Goal: Task Accomplishment & Management: Use online tool/utility

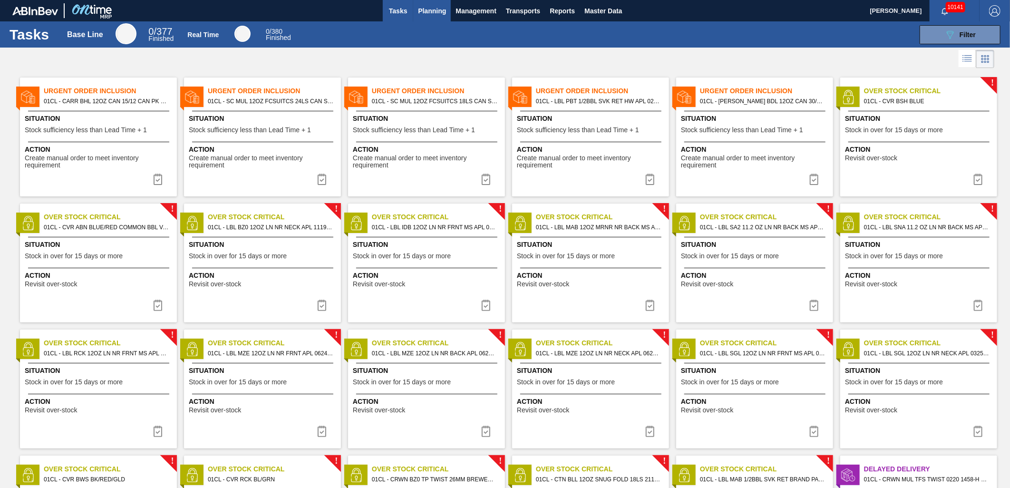
click at [426, 16] on span "Planning" at bounding box center [432, 10] width 28 height 11
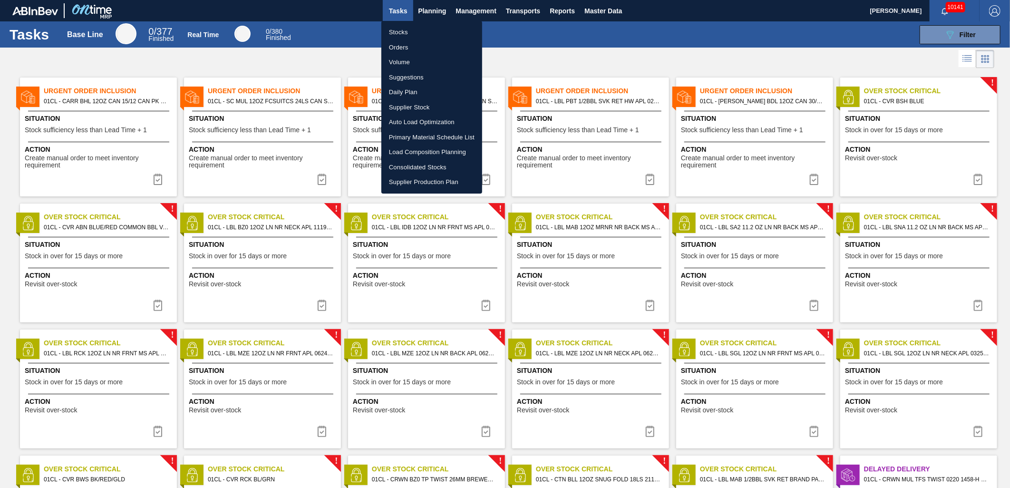
click at [410, 148] on li "Load Composition Planning" at bounding box center [431, 152] width 101 height 15
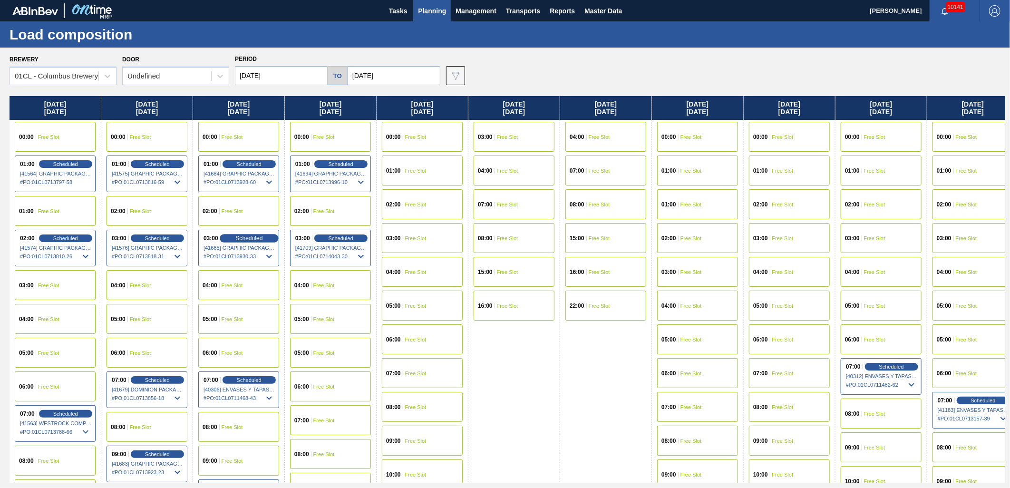
click at [229, 235] on div "Scheduled" at bounding box center [249, 238] width 58 height 9
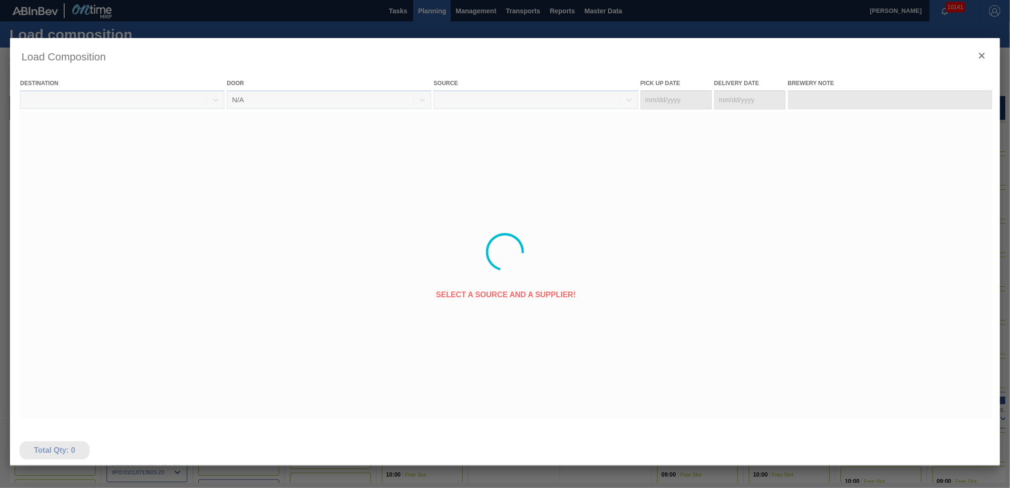
type Date "08/25/2025"
type Date "08/27/2025"
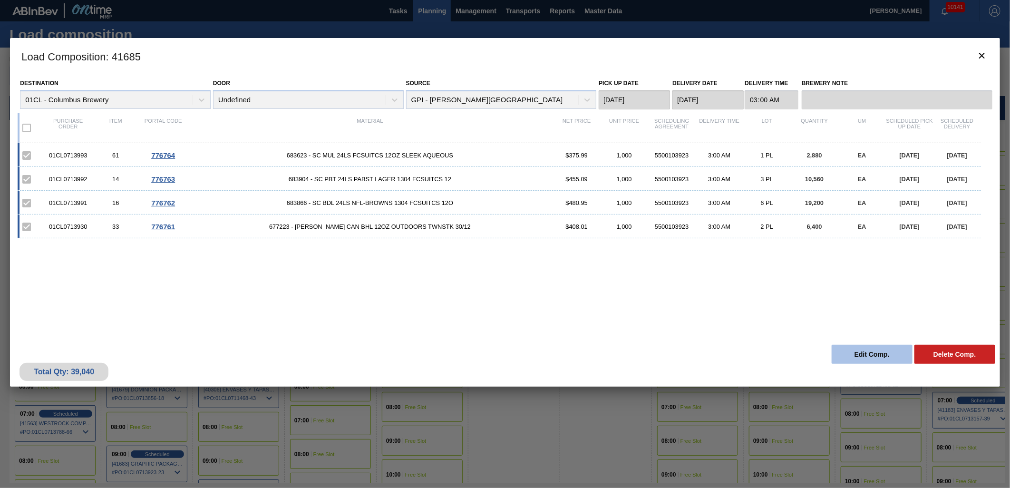
click at [843, 348] on button "Edit Comp." at bounding box center [872, 354] width 81 height 19
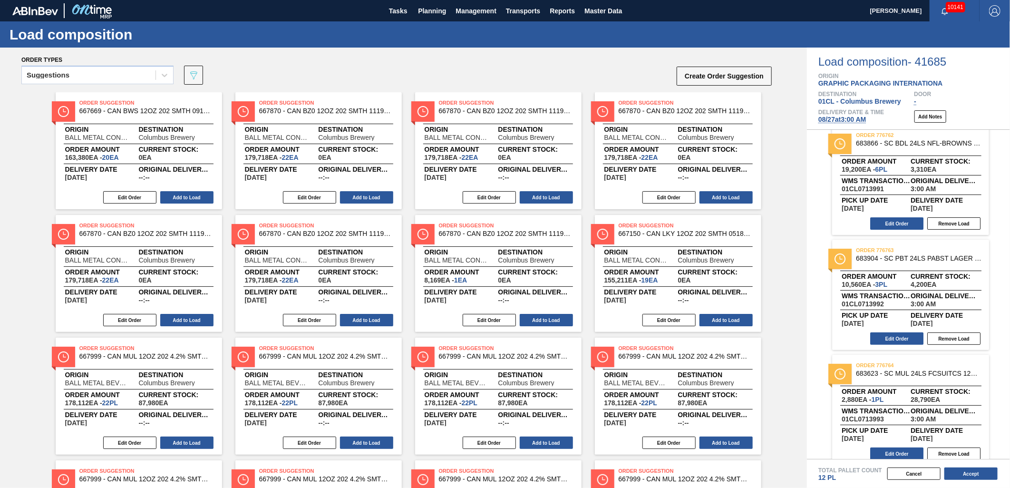
scroll to position [135, 0]
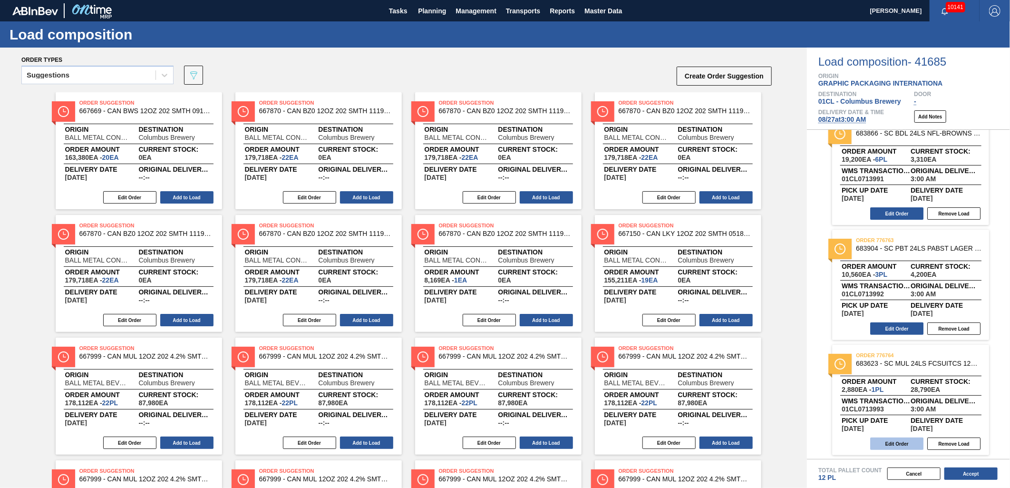
click at [898, 444] on button "Edit Order" at bounding box center [896, 444] width 53 height 12
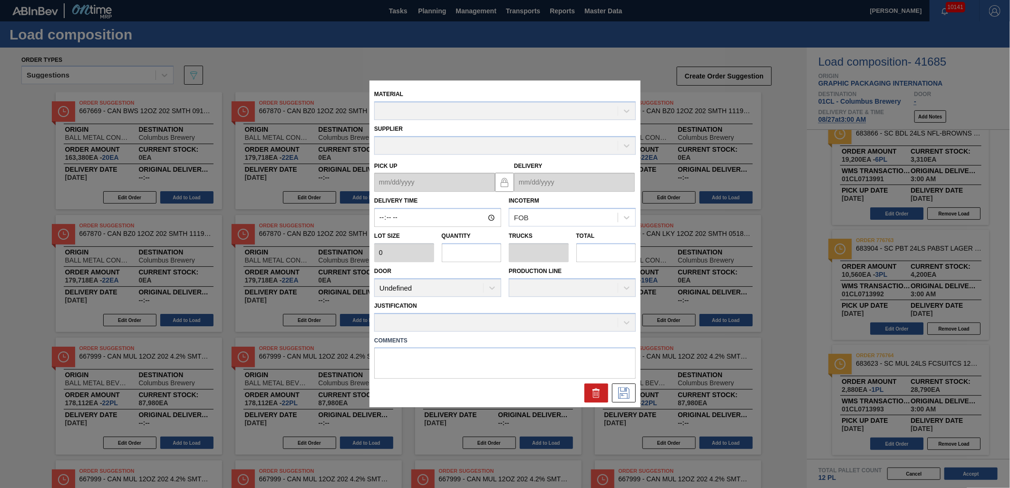
type input "03:00:00"
type input "2,880"
type input "1"
type input "0.038"
type input "2,880"
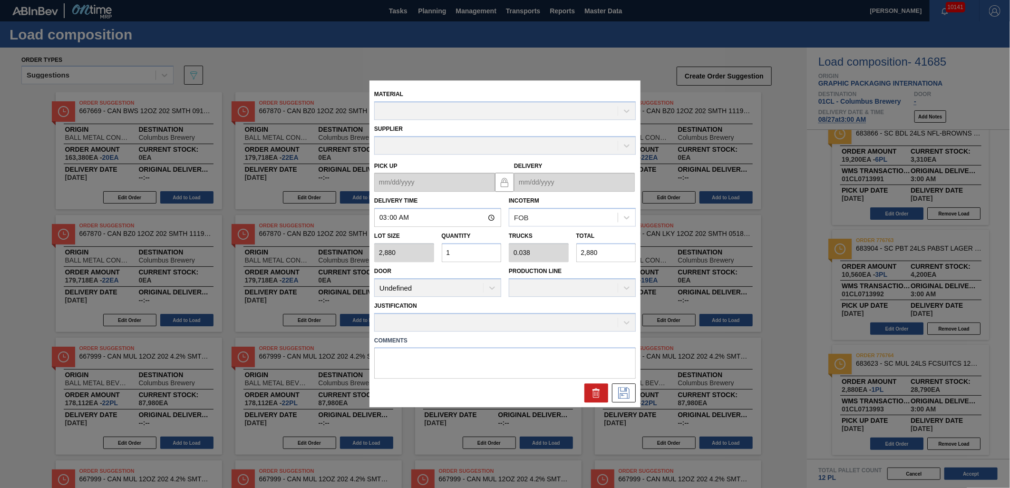
type up "08/25/2025"
type input "08/27/2025"
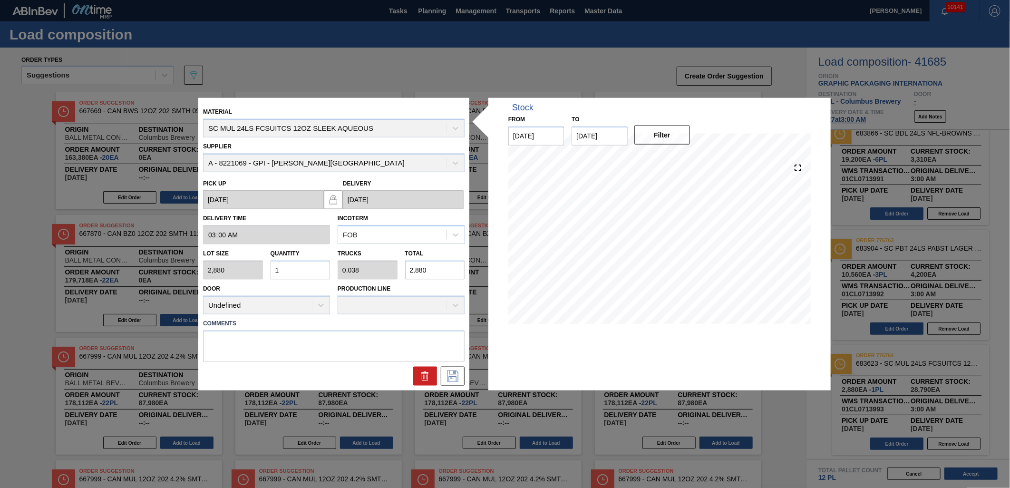
click at [310, 273] on input "1" at bounding box center [301, 270] width 60 height 19
type input "15"
type input "0.577"
type input "43,200"
type input "15"
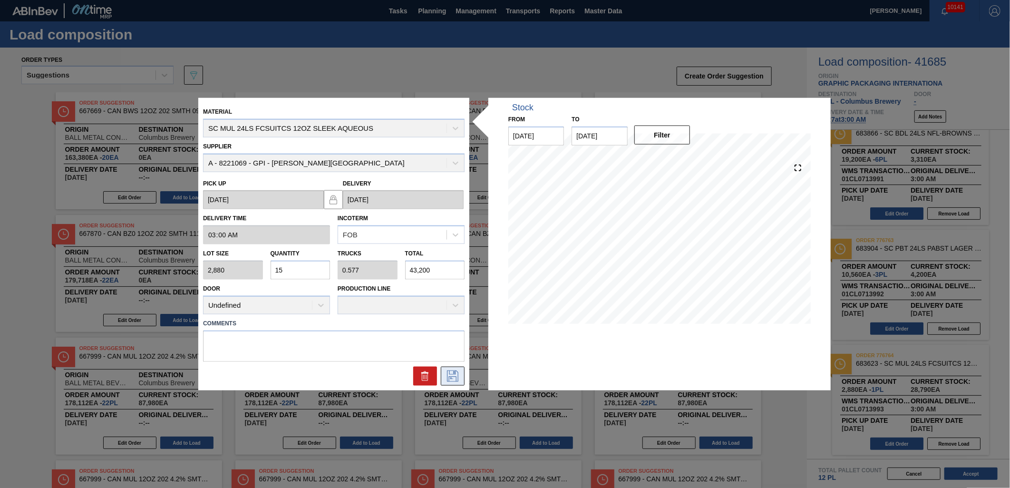
click at [443, 377] on button at bounding box center [453, 375] width 24 height 19
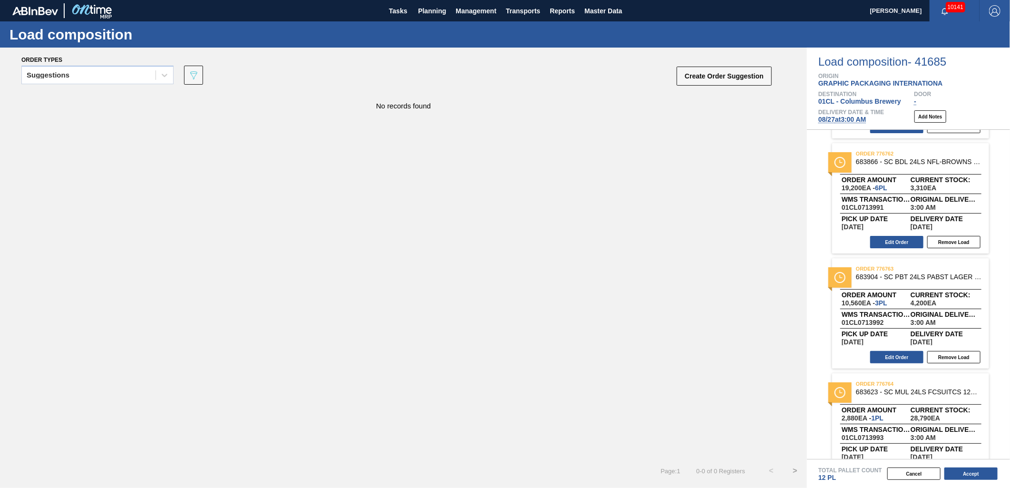
scroll to position [135, 0]
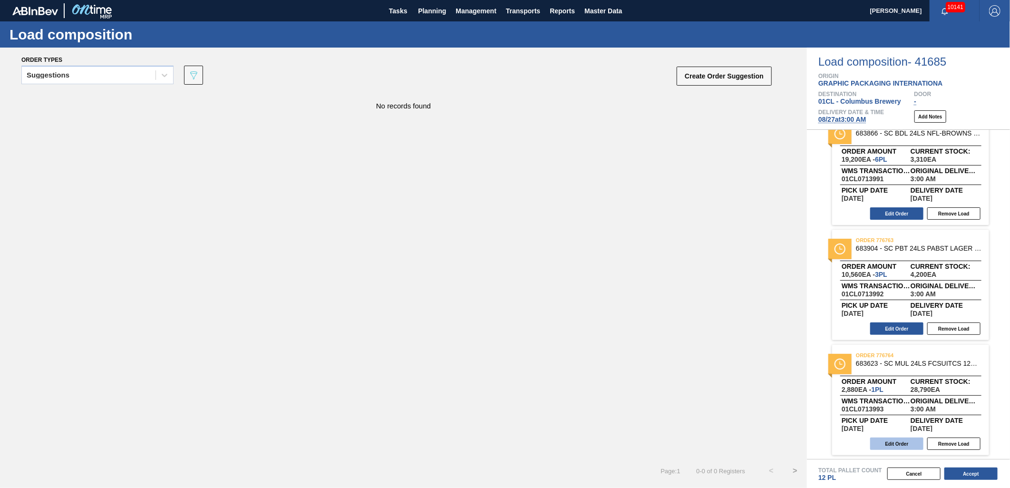
click at [901, 444] on button "Edit Order" at bounding box center [896, 444] width 53 height 12
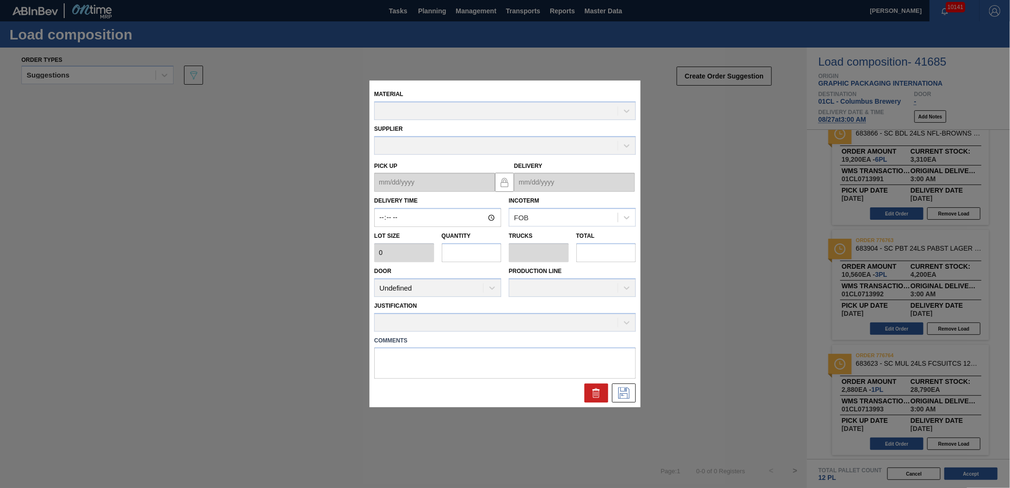
type input "03:00:00"
type input "2,880"
type input "1"
type input "0.038"
type input "2,880"
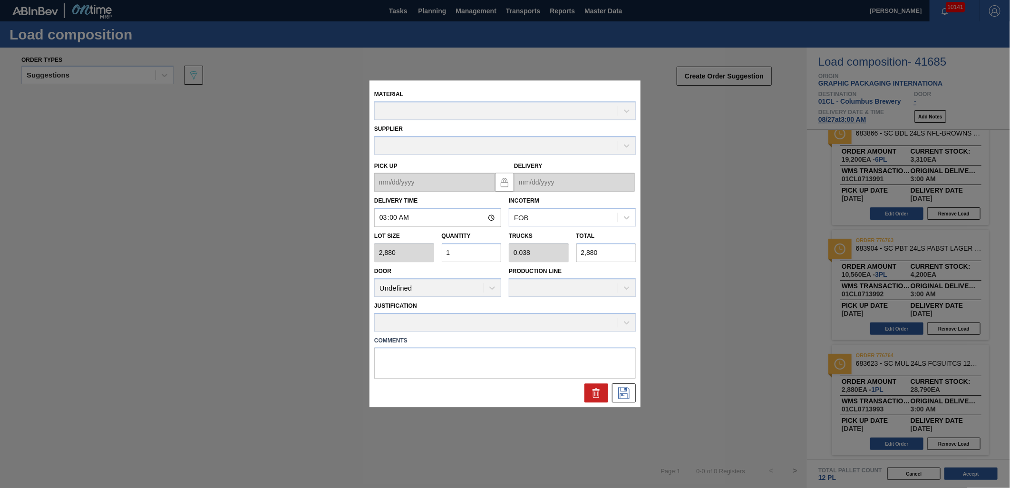
type up "08/25/2025"
type input "08/27/2025"
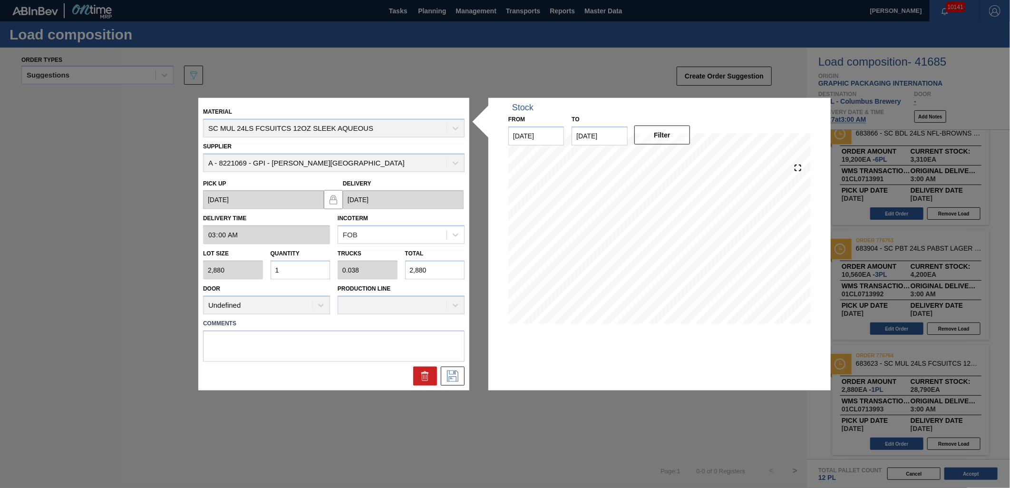
click at [312, 275] on input "1" at bounding box center [301, 270] width 60 height 19
type input "15"
type input "0.577"
type input "43,200"
type input "15"
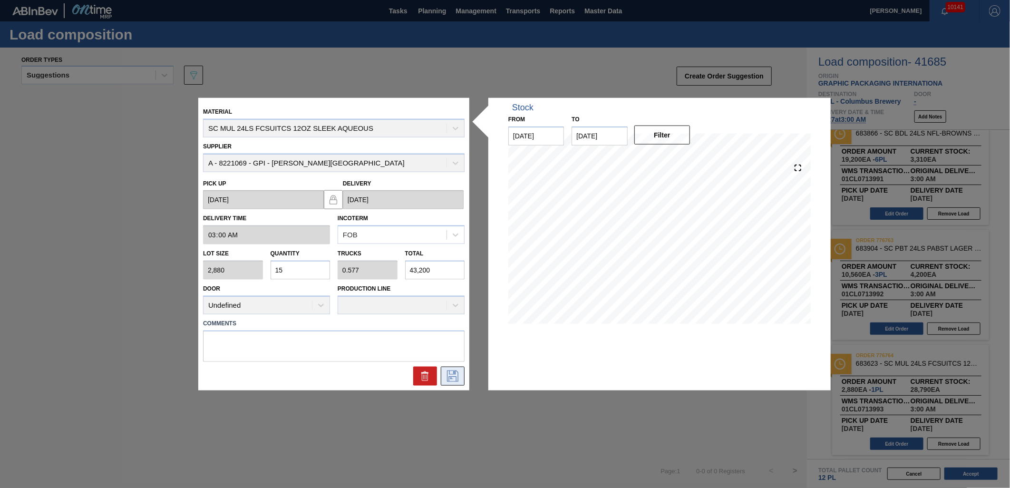
click at [460, 379] on button at bounding box center [453, 375] width 24 height 19
